Goal: Transaction & Acquisition: Purchase product/service

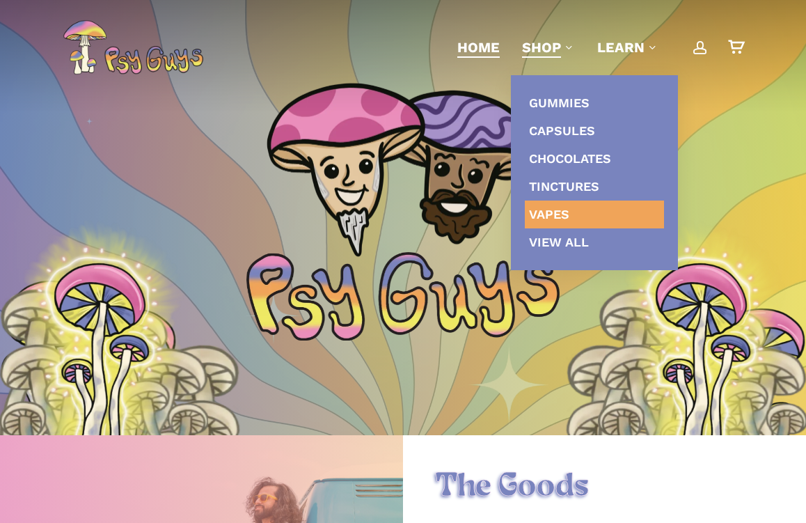
click at [535, 203] on link "Vapes" at bounding box center [594, 215] width 139 height 28
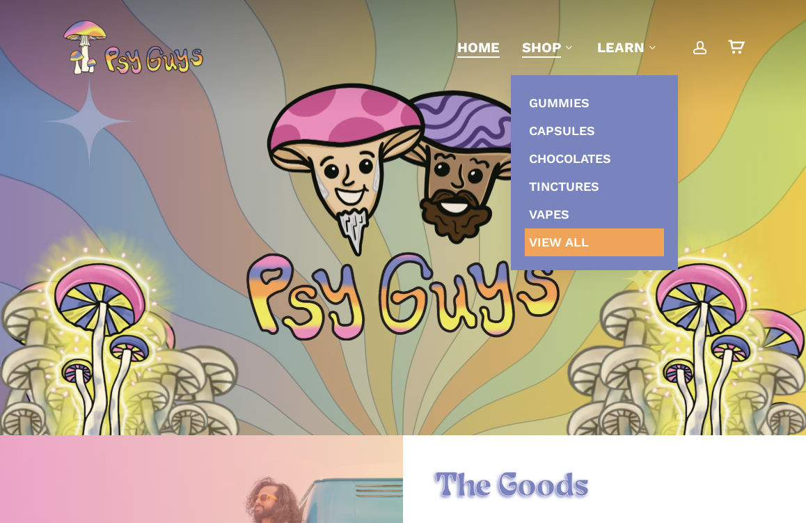
click at [587, 243] on span "View All" at bounding box center [559, 242] width 60 height 15
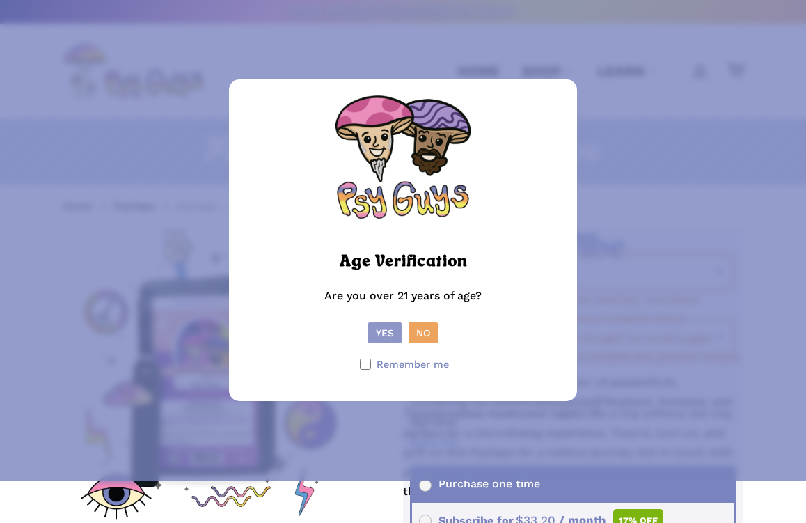
click at [379, 343] on button "Yes" at bounding box center [384, 332] width 33 height 21
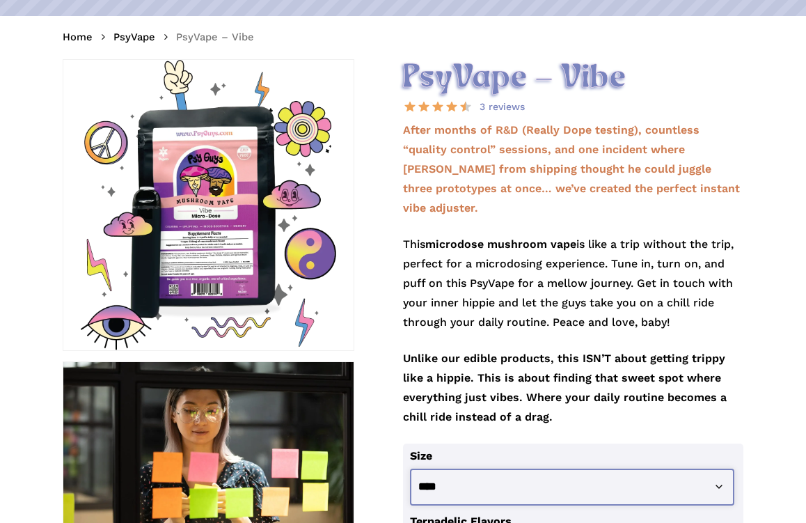
scroll to position [72, 0]
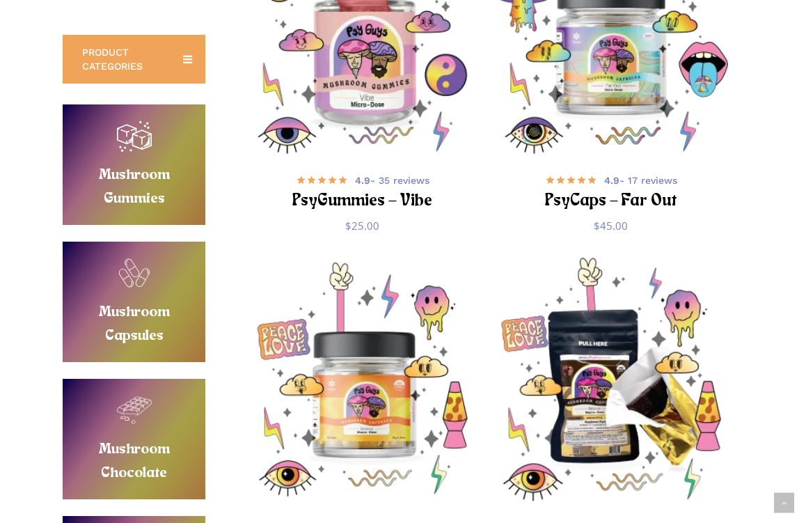
scroll to position [738, 0]
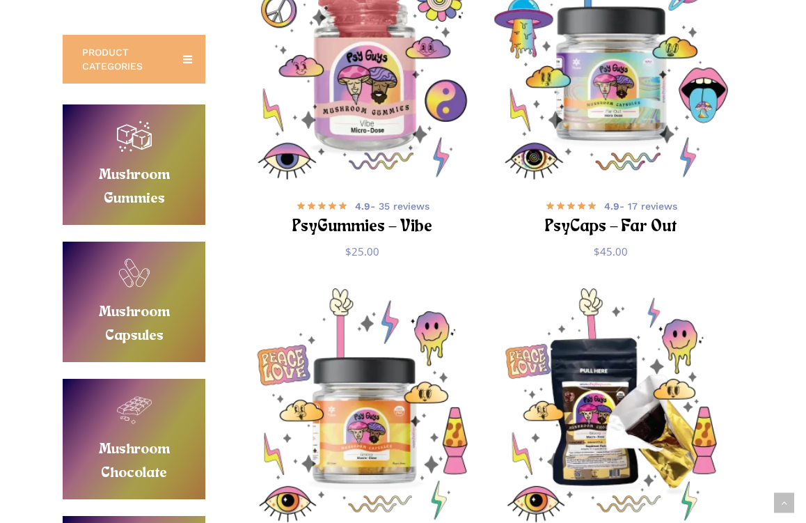
click at [180, 66] on icon at bounding box center [187, 59] width 22 height 22
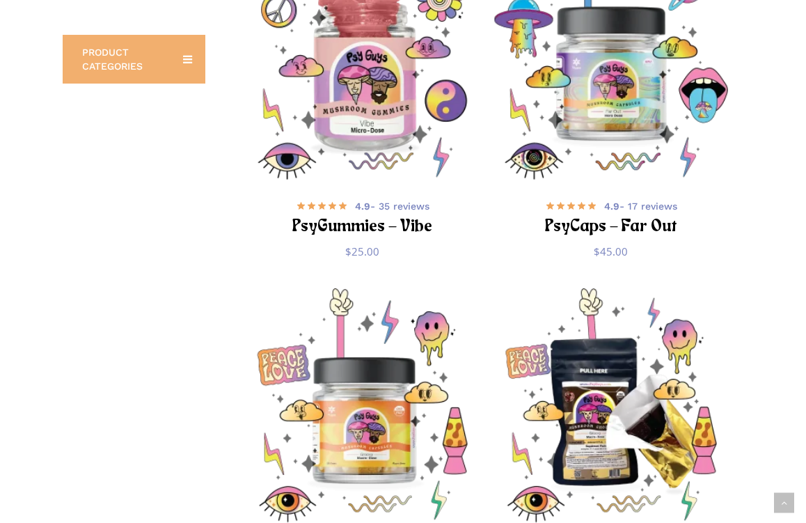
click at [180, 66] on icon at bounding box center [187, 59] width 22 height 22
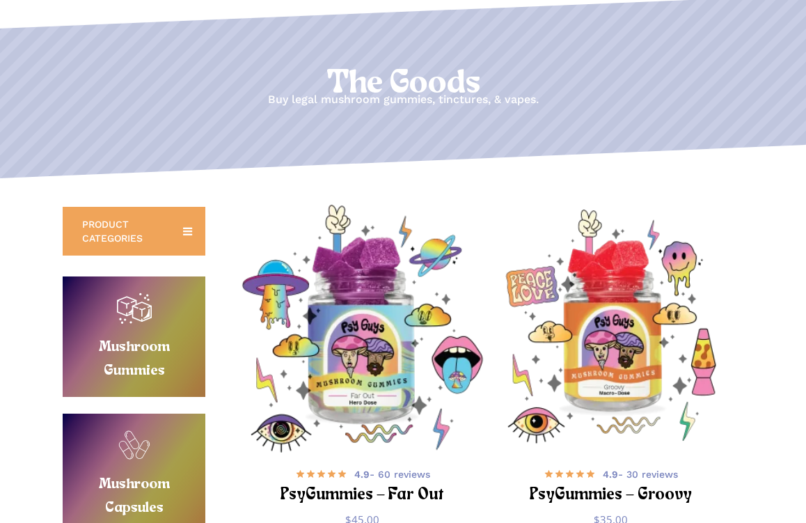
scroll to position [0, 0]
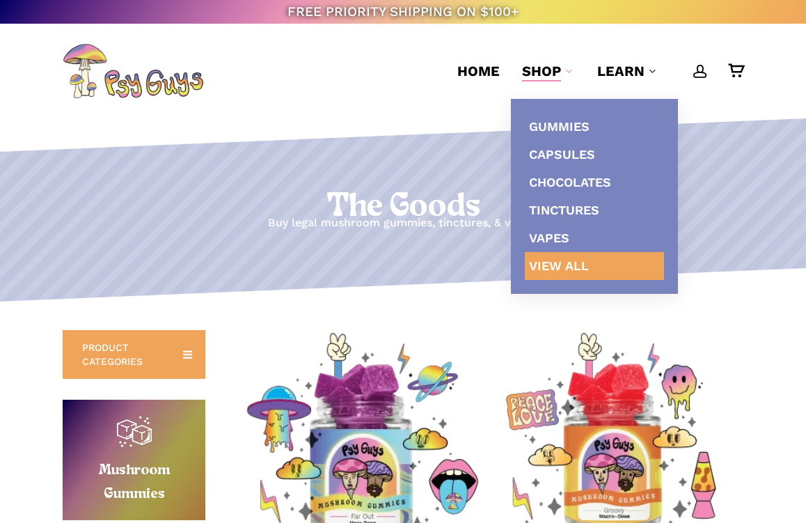
click at [616, 261] on link "View All" at bounding box center [594, 266] width 139 height 28
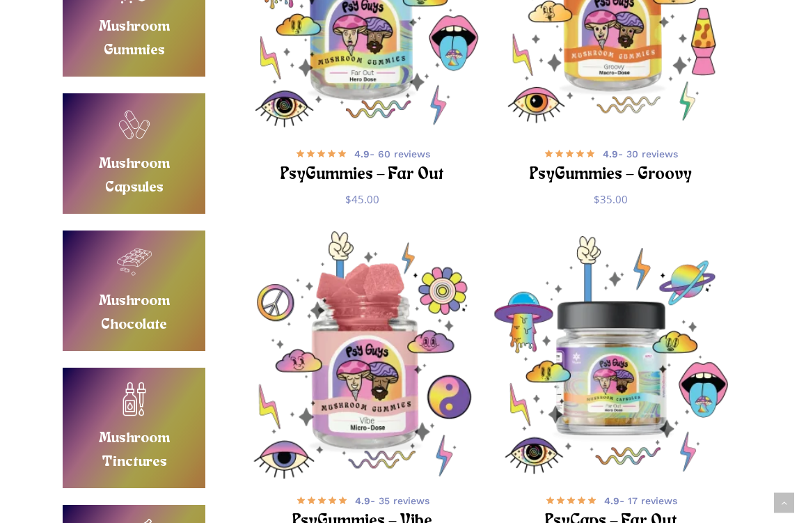
scroll to position [469, 0]
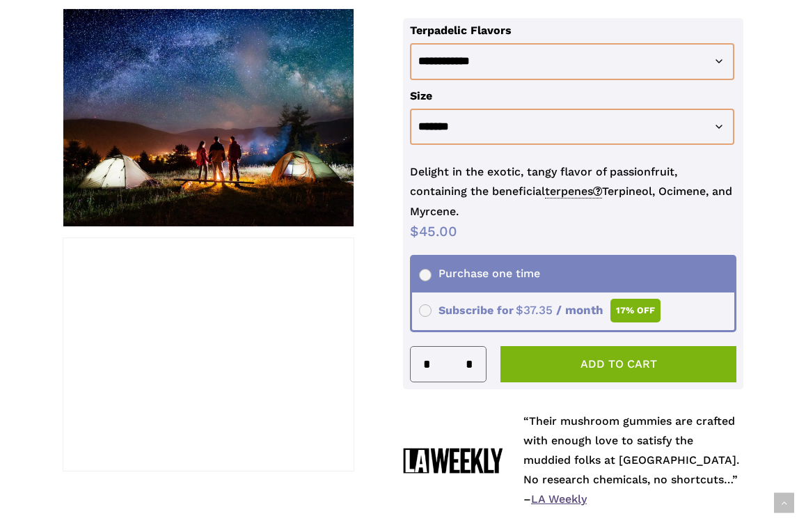
scroll to position [526, 0]
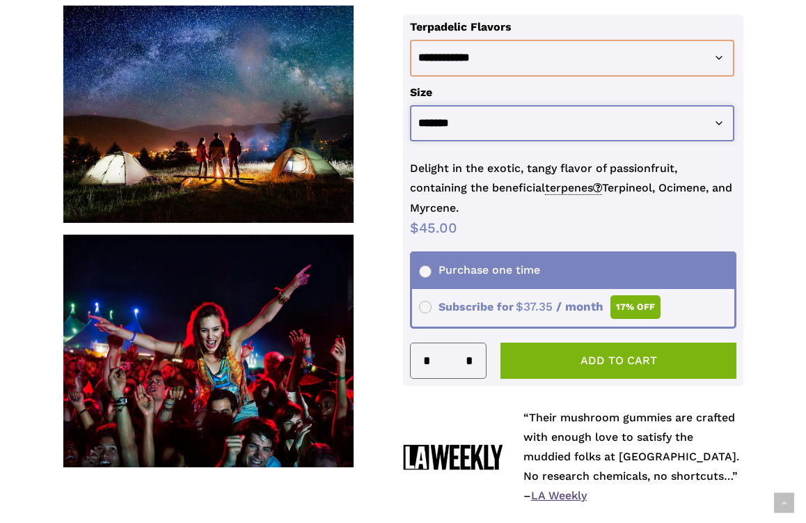
select select "********"
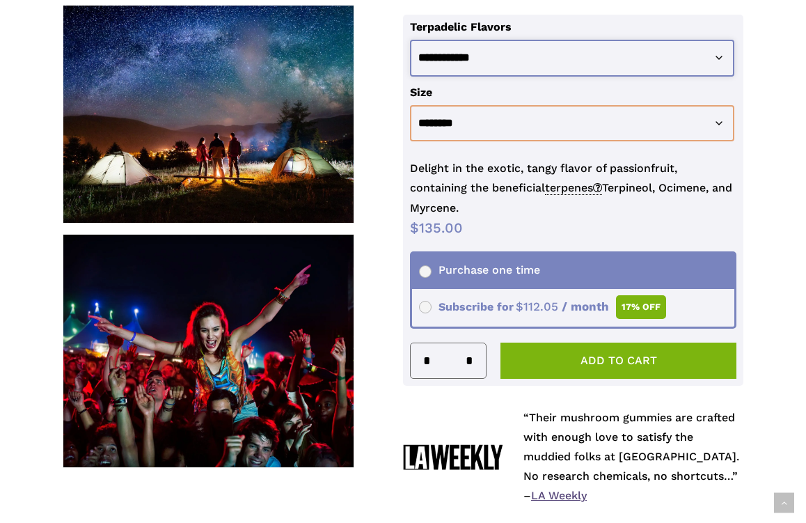
select select "**********"
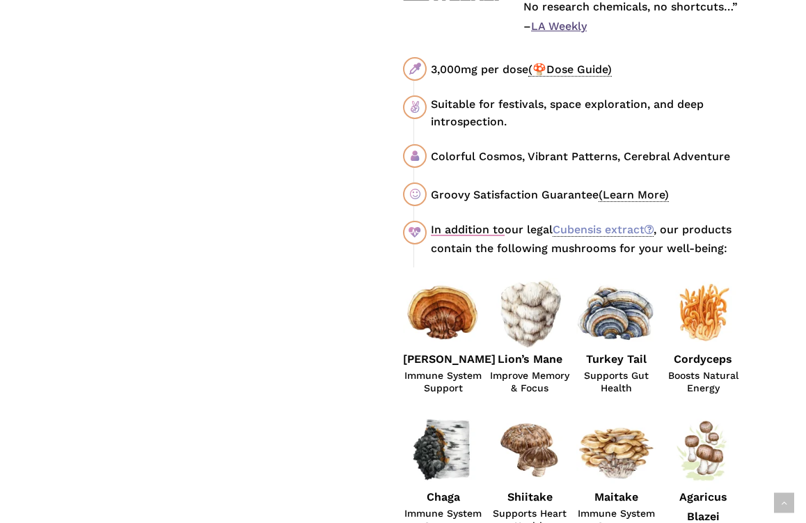
scroll to position [322, 0]
